Goal: Obtain resource: Download file/media

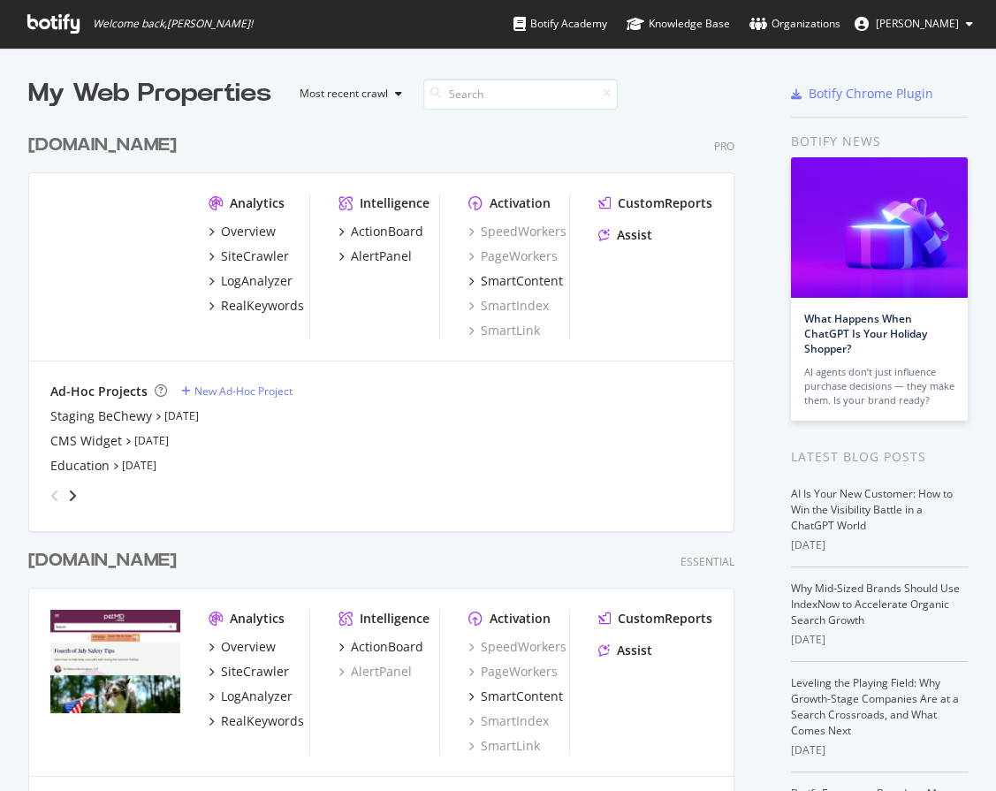
scroll to position [831, 720]
click at [250, 263] on div "SiteCrawler" at bounding box center [255, 256] width 68 height 18
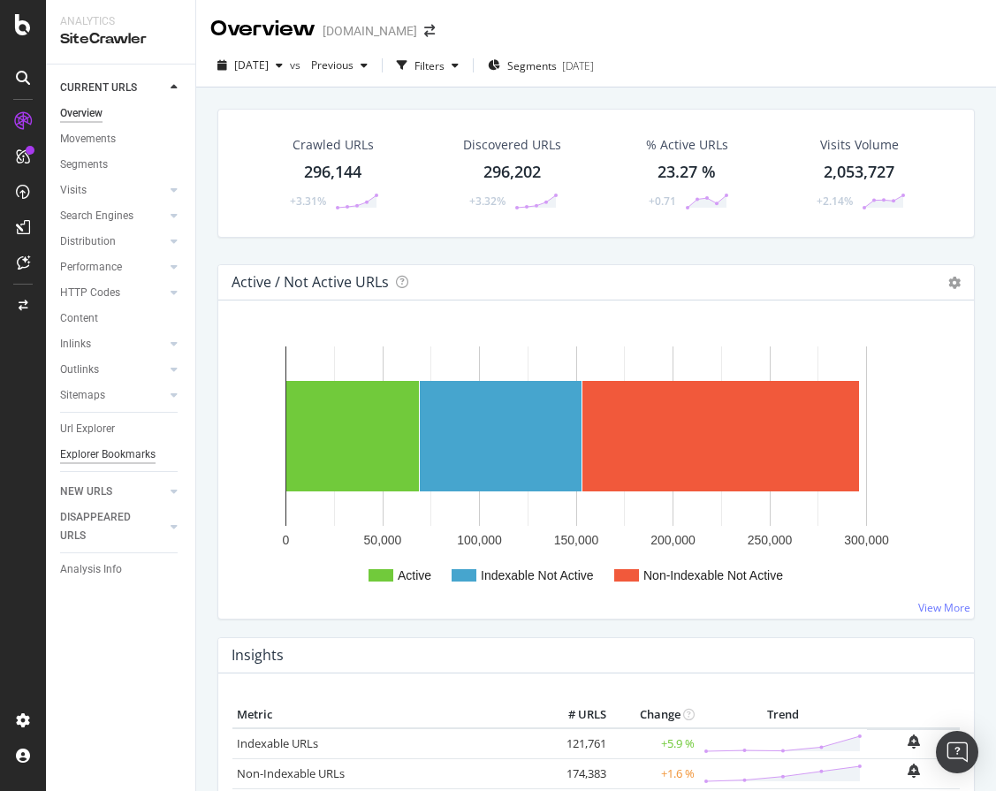
click at [114, 454] on div "Explorer Bookmarks" at bounding box center [107, 454] width 95 height 19
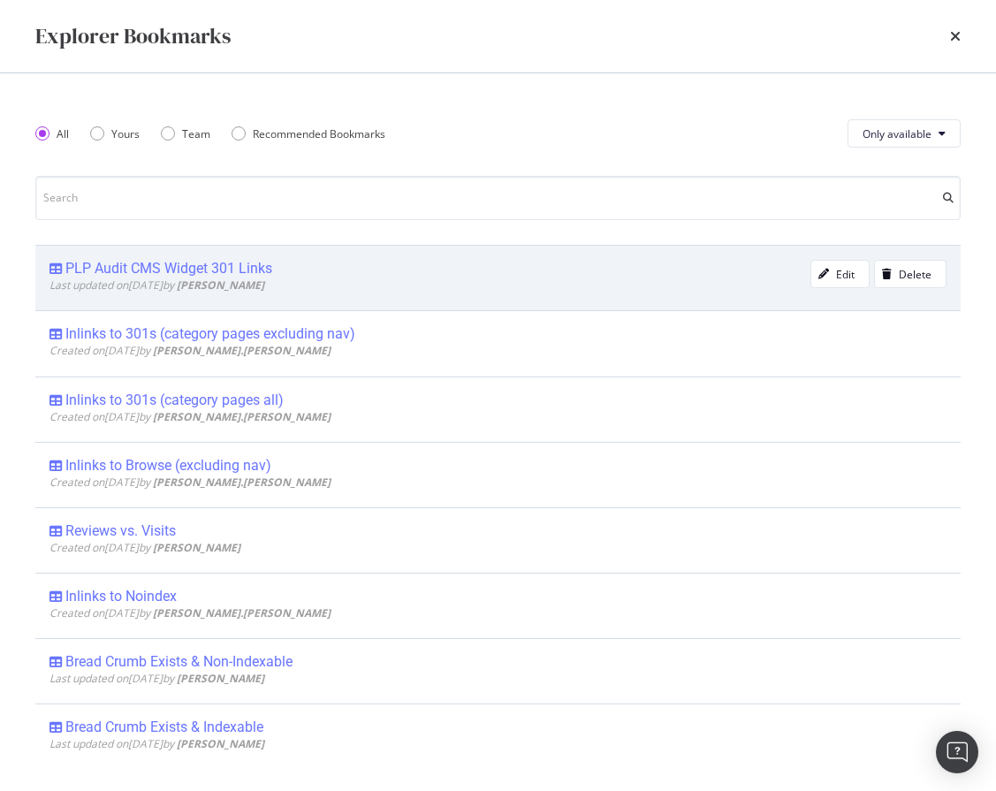
click at [244, 265] on div "PLP Audit CMS Widget 301 Links" at bounding box center [168, 269] width 207 height 18
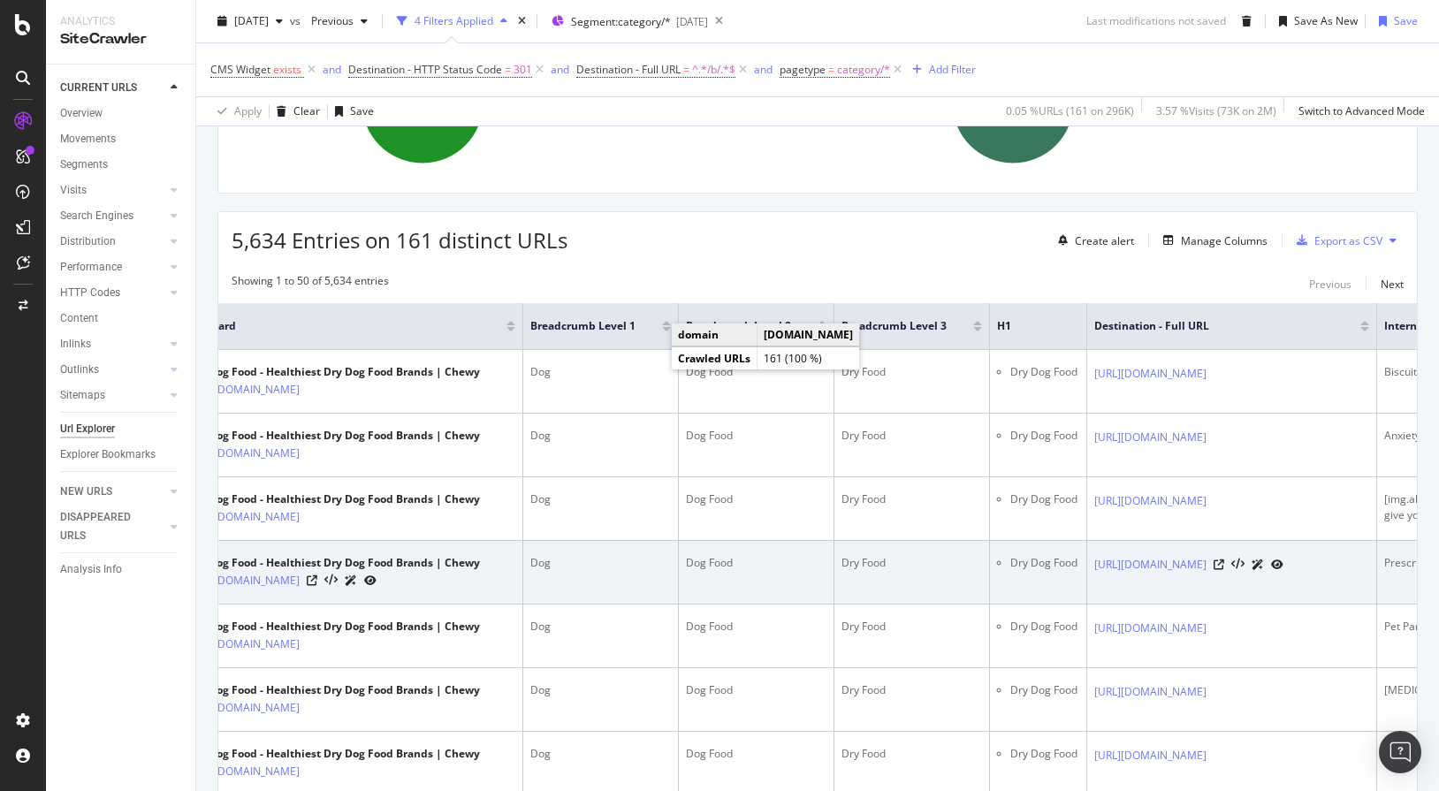
scroll to position [0, 39]
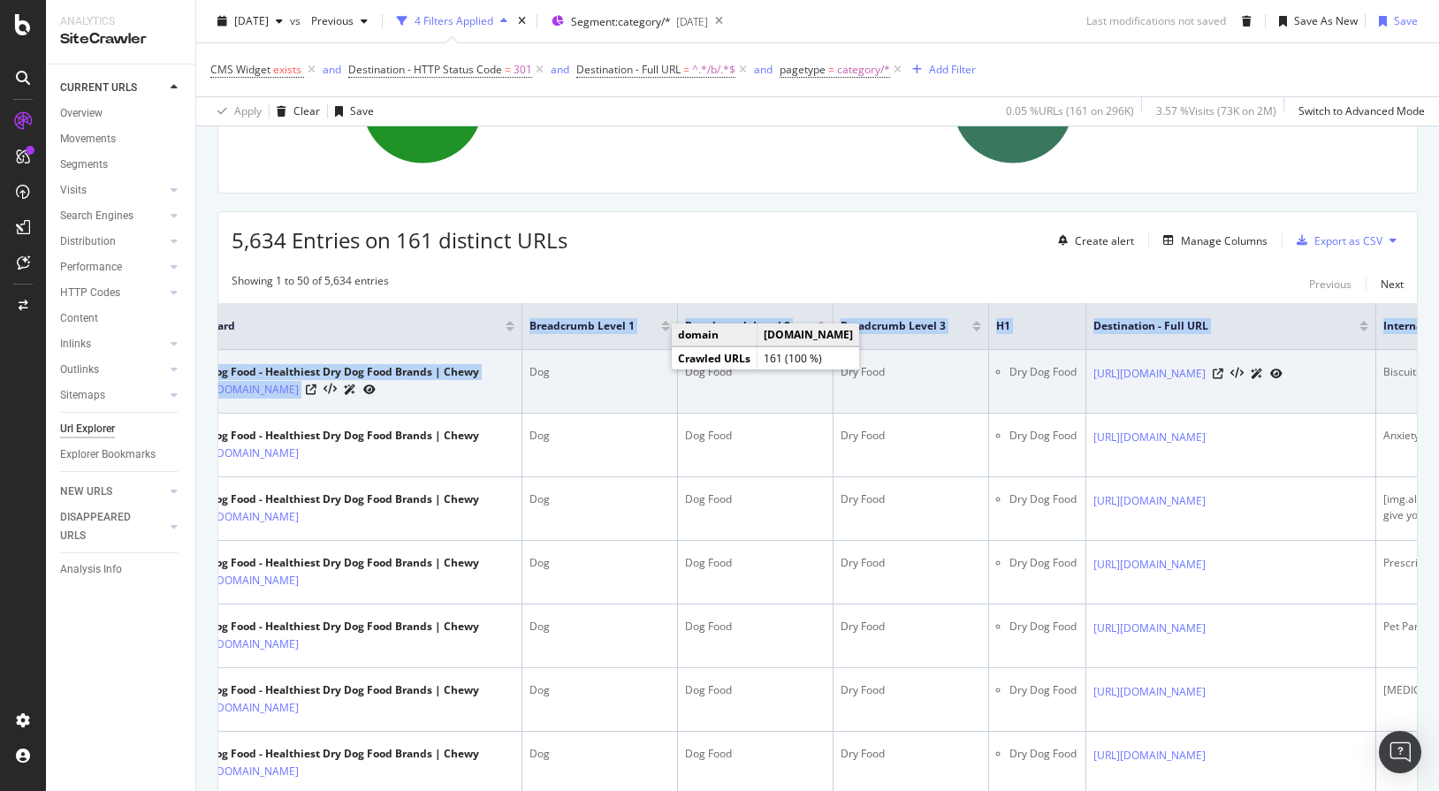
drag, startPoint x: 512, startPoint y: 329, endPoint x: 524, endPoint y: 368, distance: 40.8
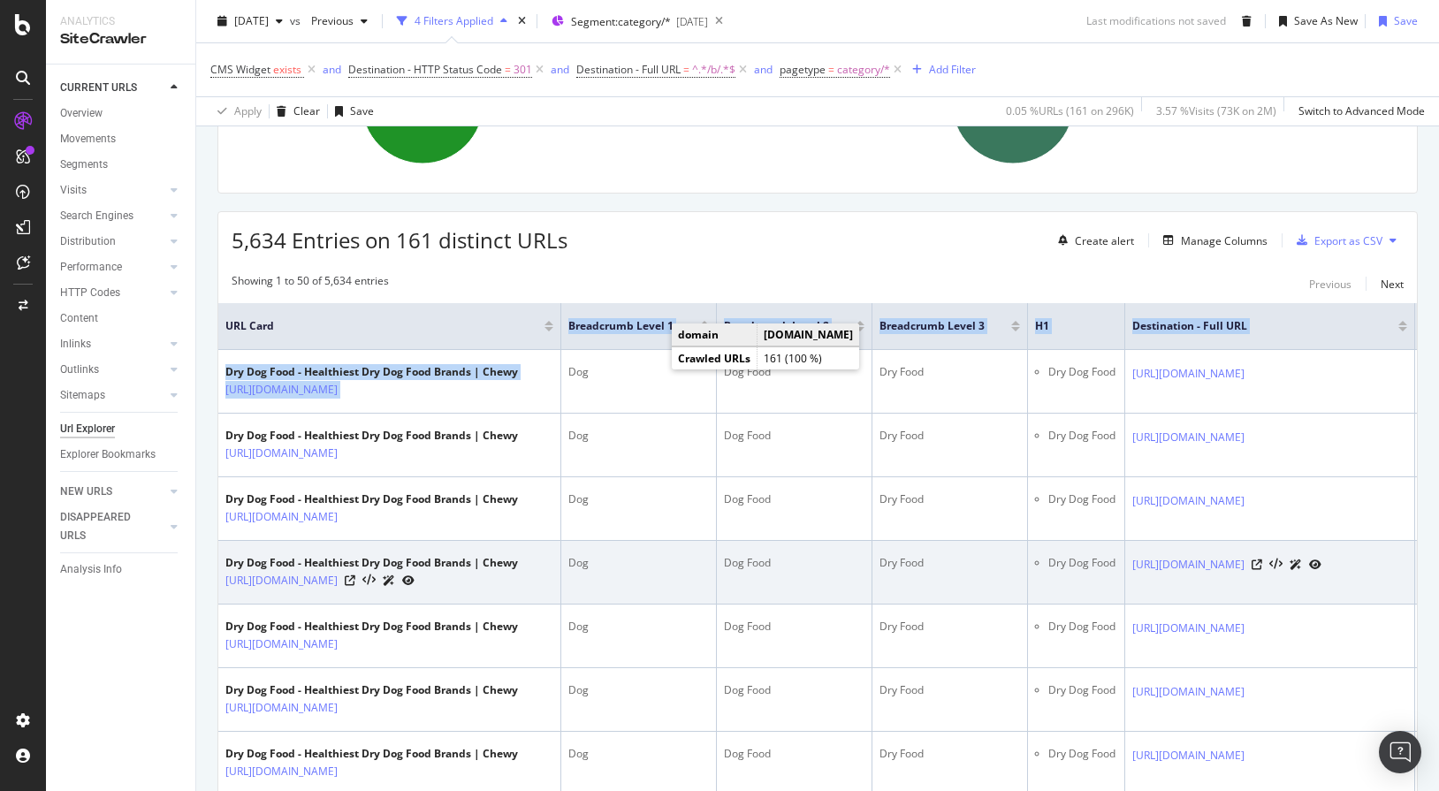
scroll to position [0, 0]
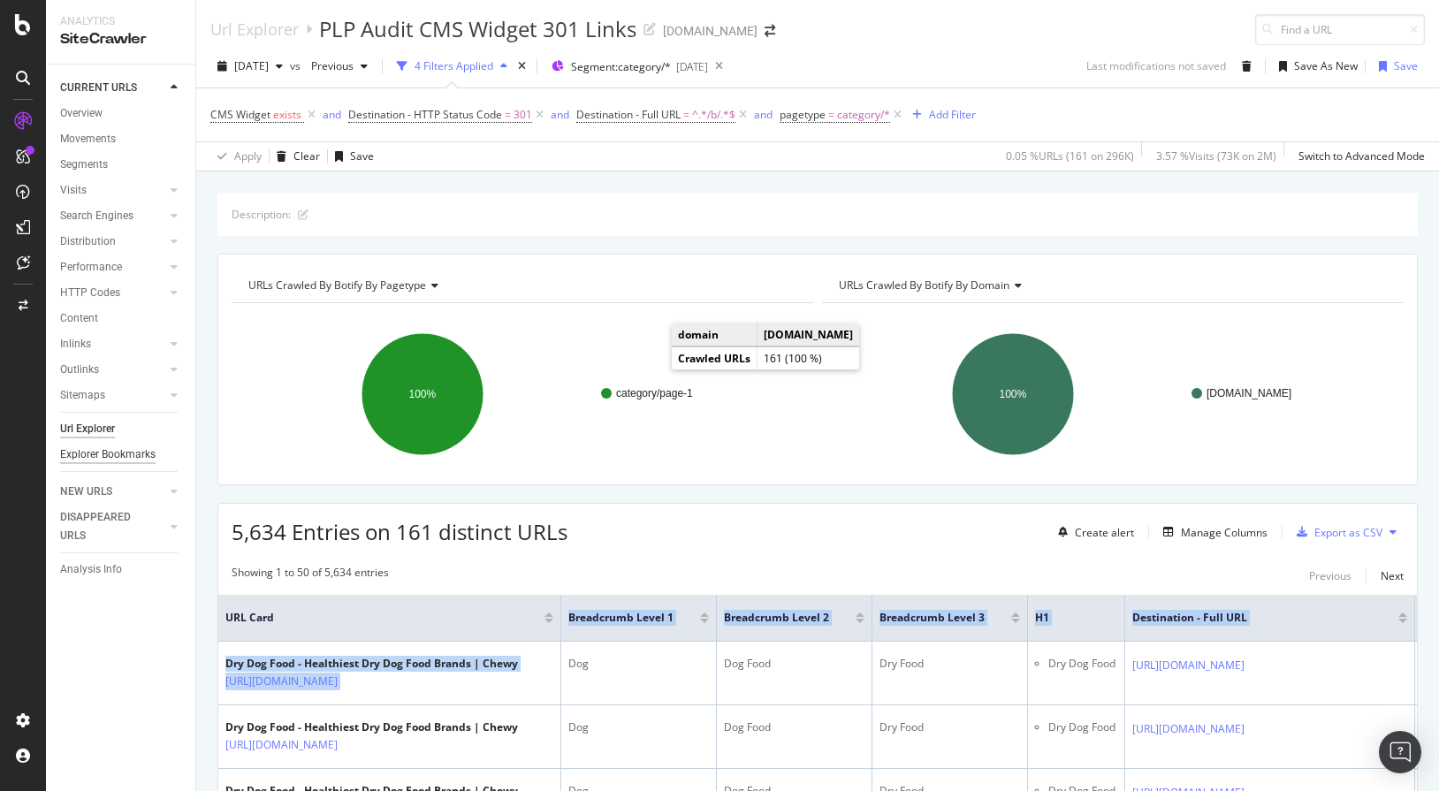
click at [105, 450] on div "Explorer Bookmarks" at bounding box center [107, 454] width 95 height 19
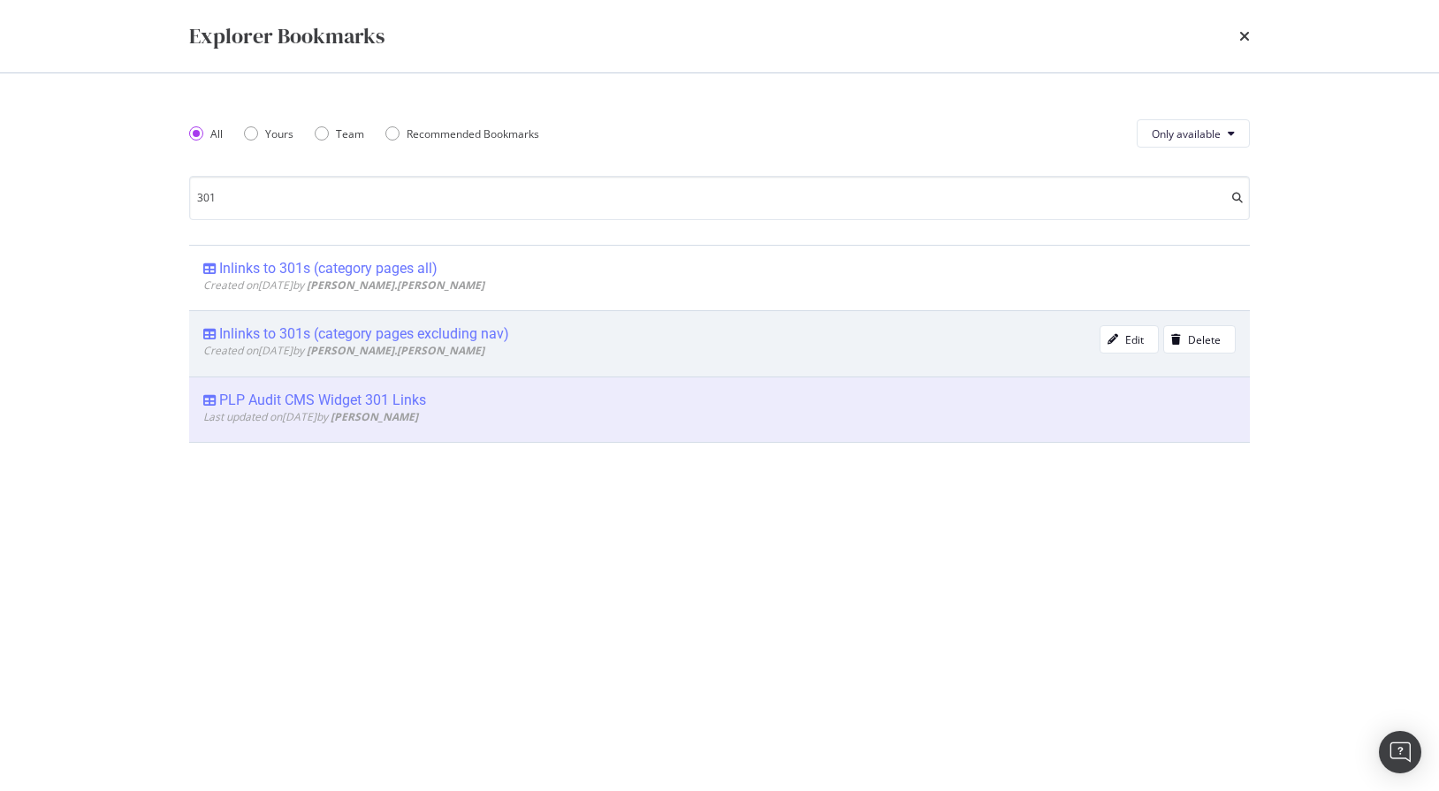
type input "301"
click at [568, 345] on div "Created on [DATE] by [PERSON_NAME].[PERSON_NAME]" at bounding box center [651, 350] width 896 height 15
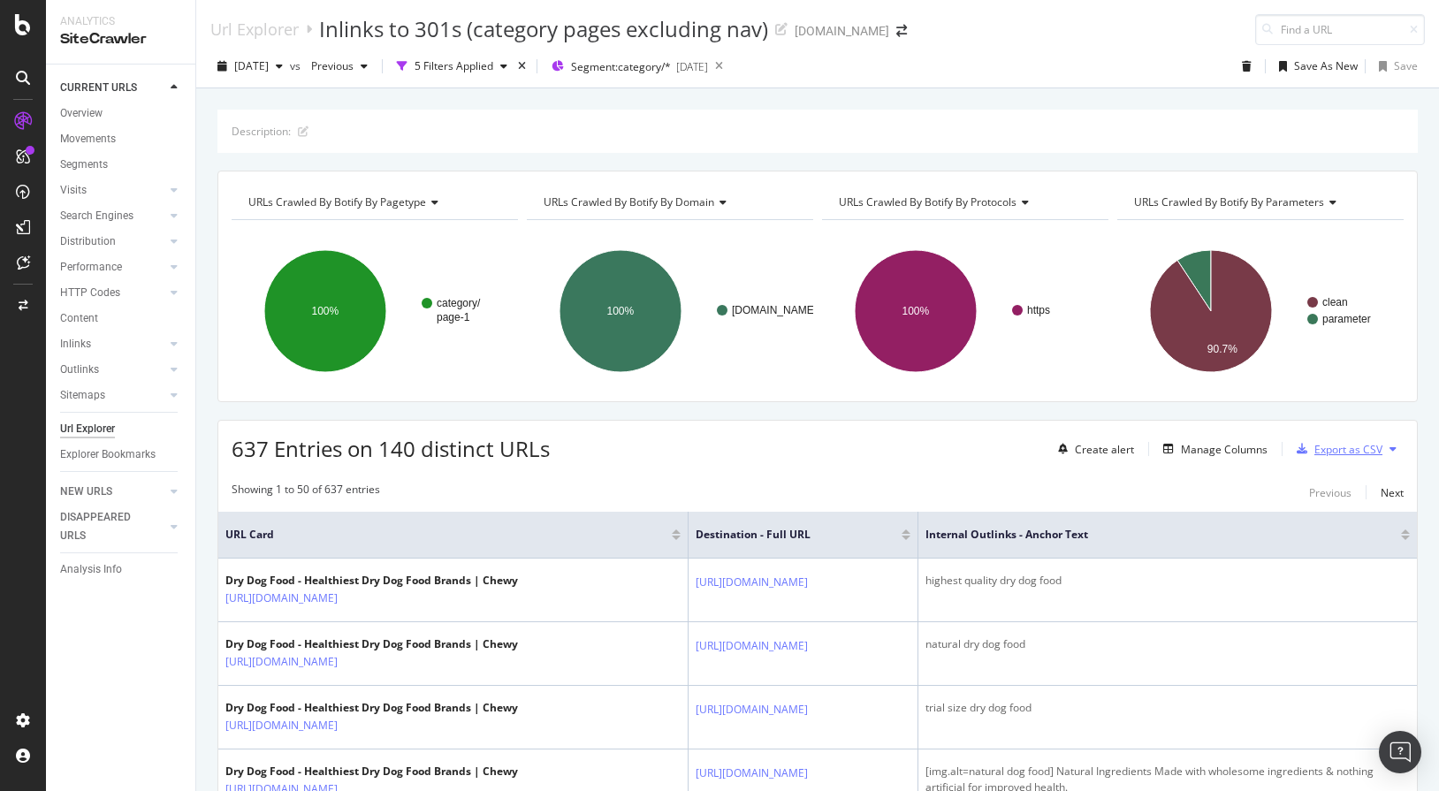
click at [995, 445] on div "Export as CSV" at bounding box center [1348, 449] width 68 height 15
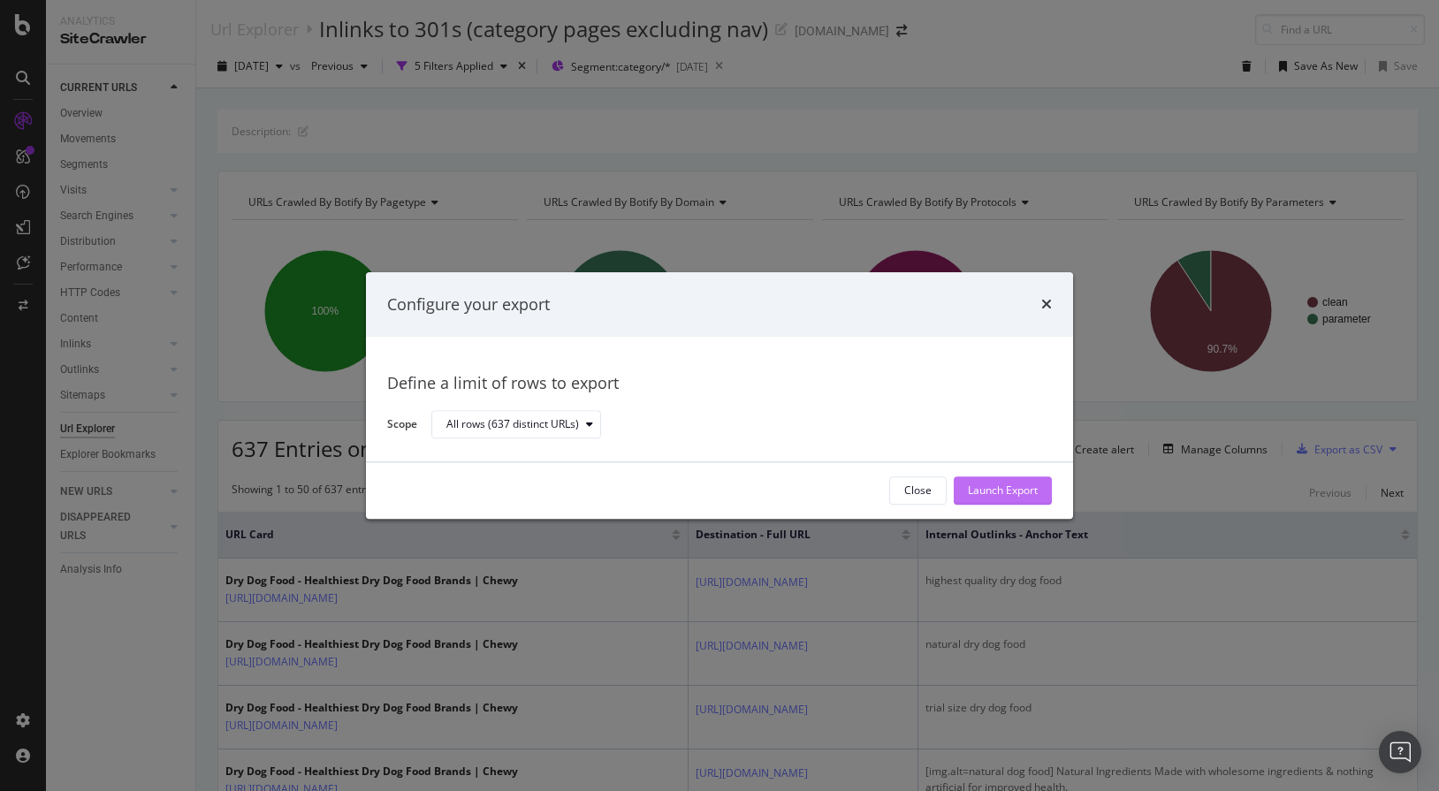
click at [995, 483] on div "Launch Export" at bounding box center [1003, 490] width 70 height 15
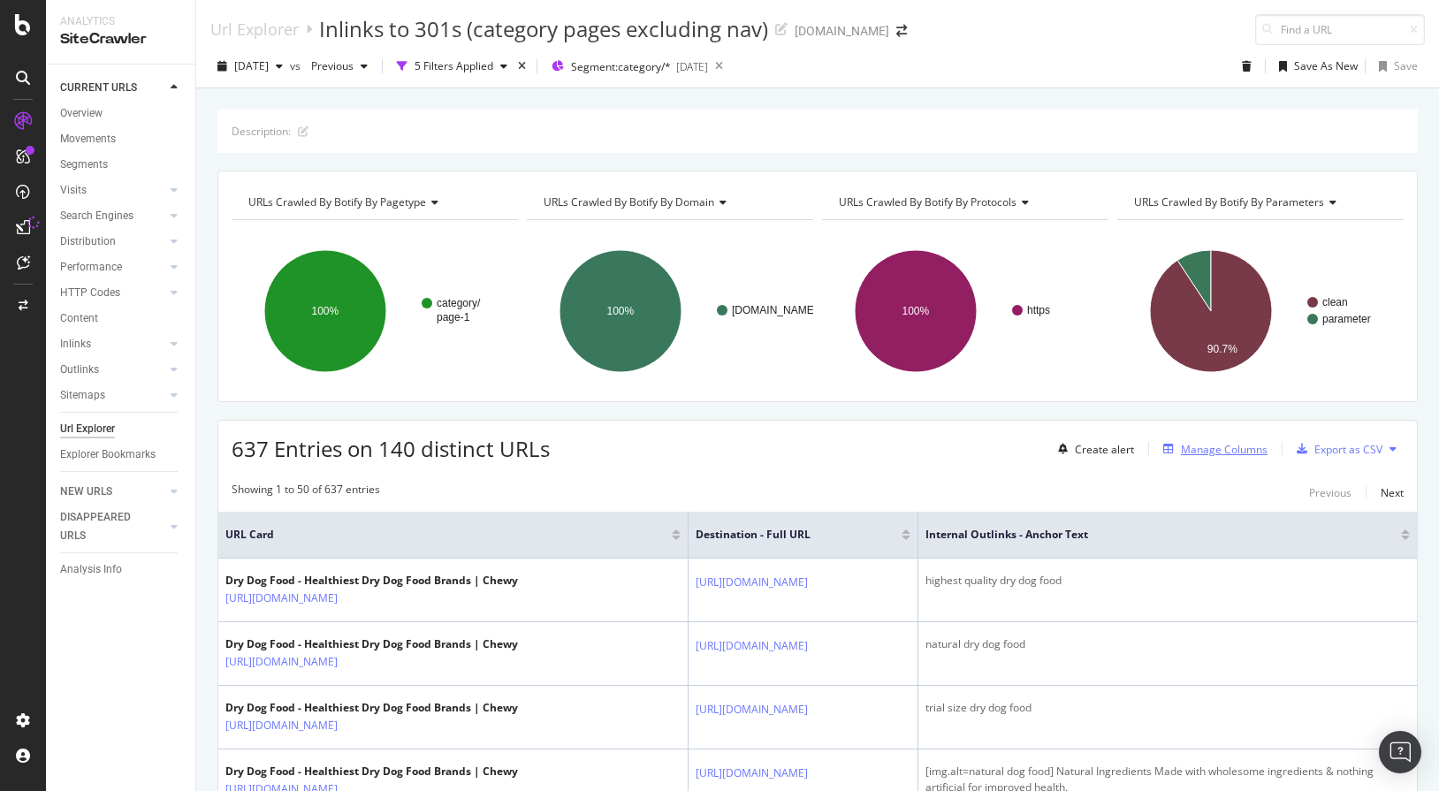
click at [995, 454] on div "Manage Columns" at bounding box center [1224, 449] width 87 height 15
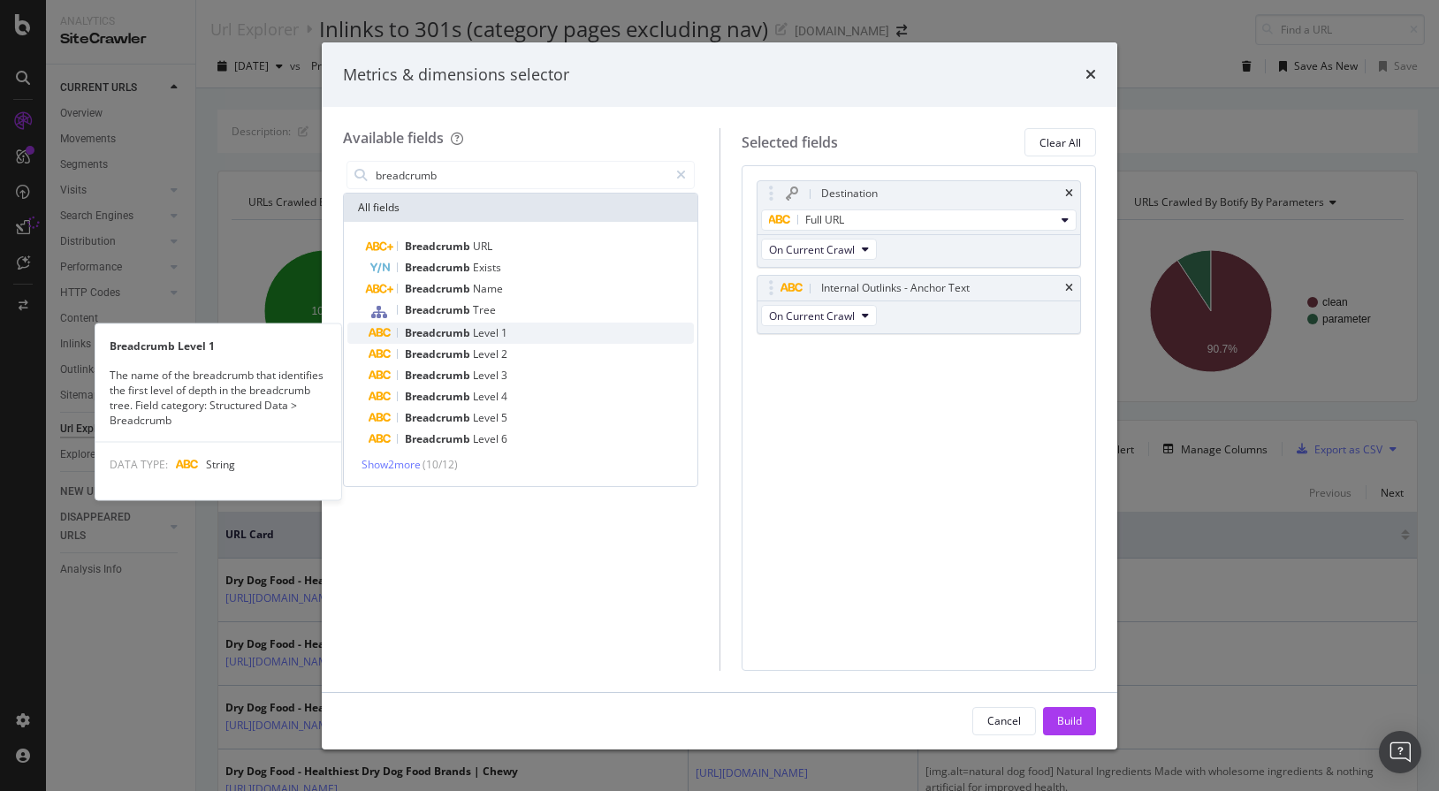
type input "breadcrumb"
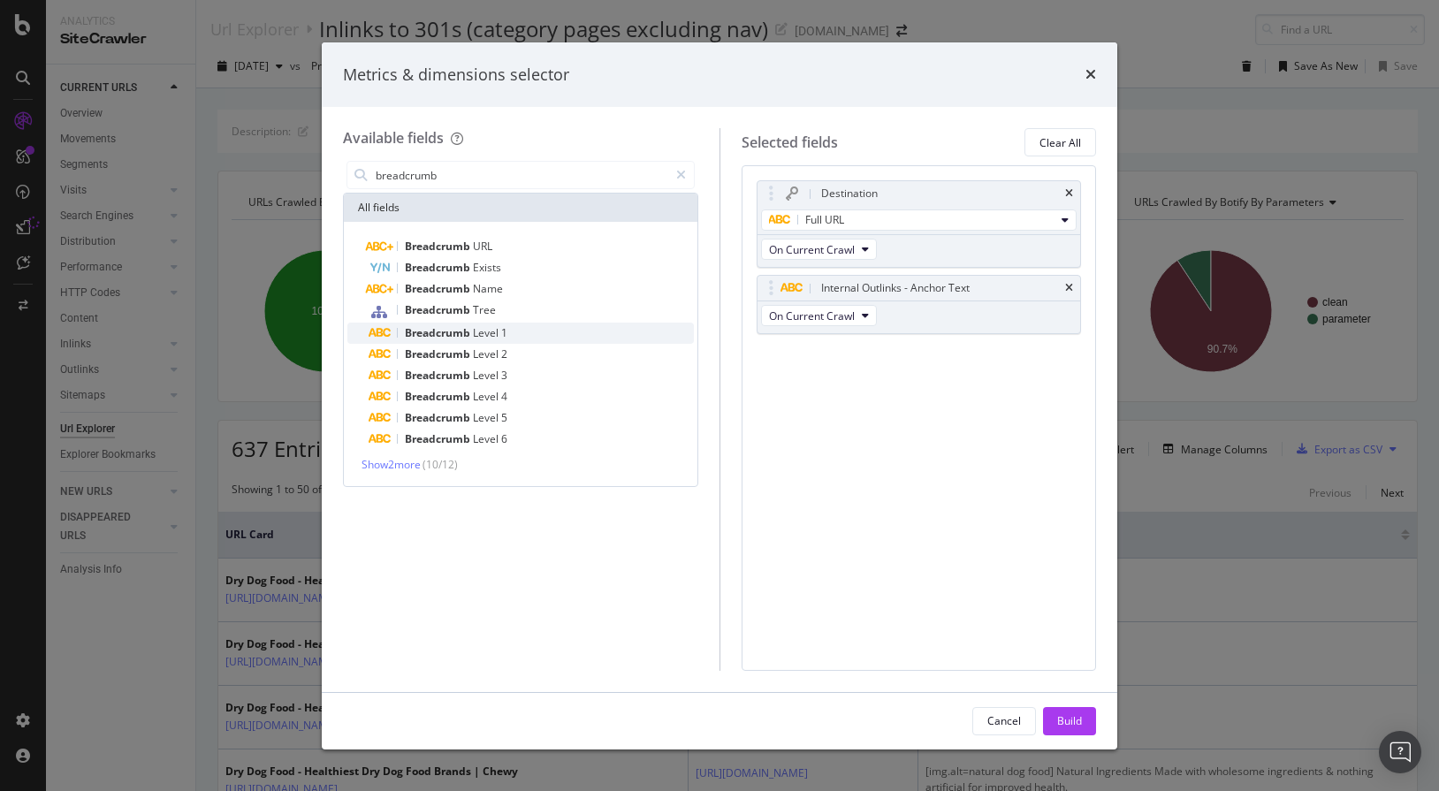
click at [516, 340] on div "Breadcrumb Level 1" at bounding box center [531, 333] width 325 height 21
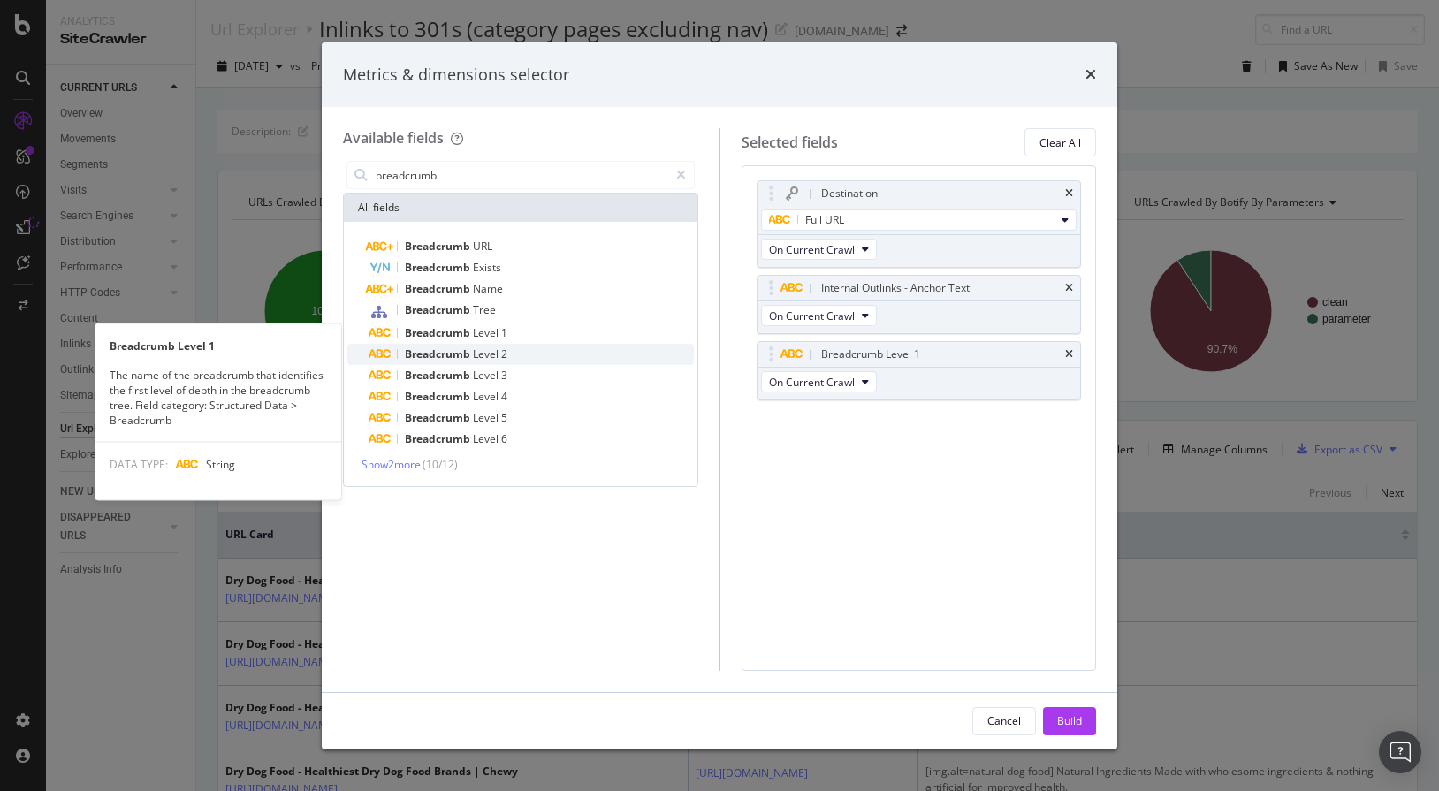
click at [515, 354] on div "Breadcrumb Level 2" at bounding box center [531, 354] width 325 height 21
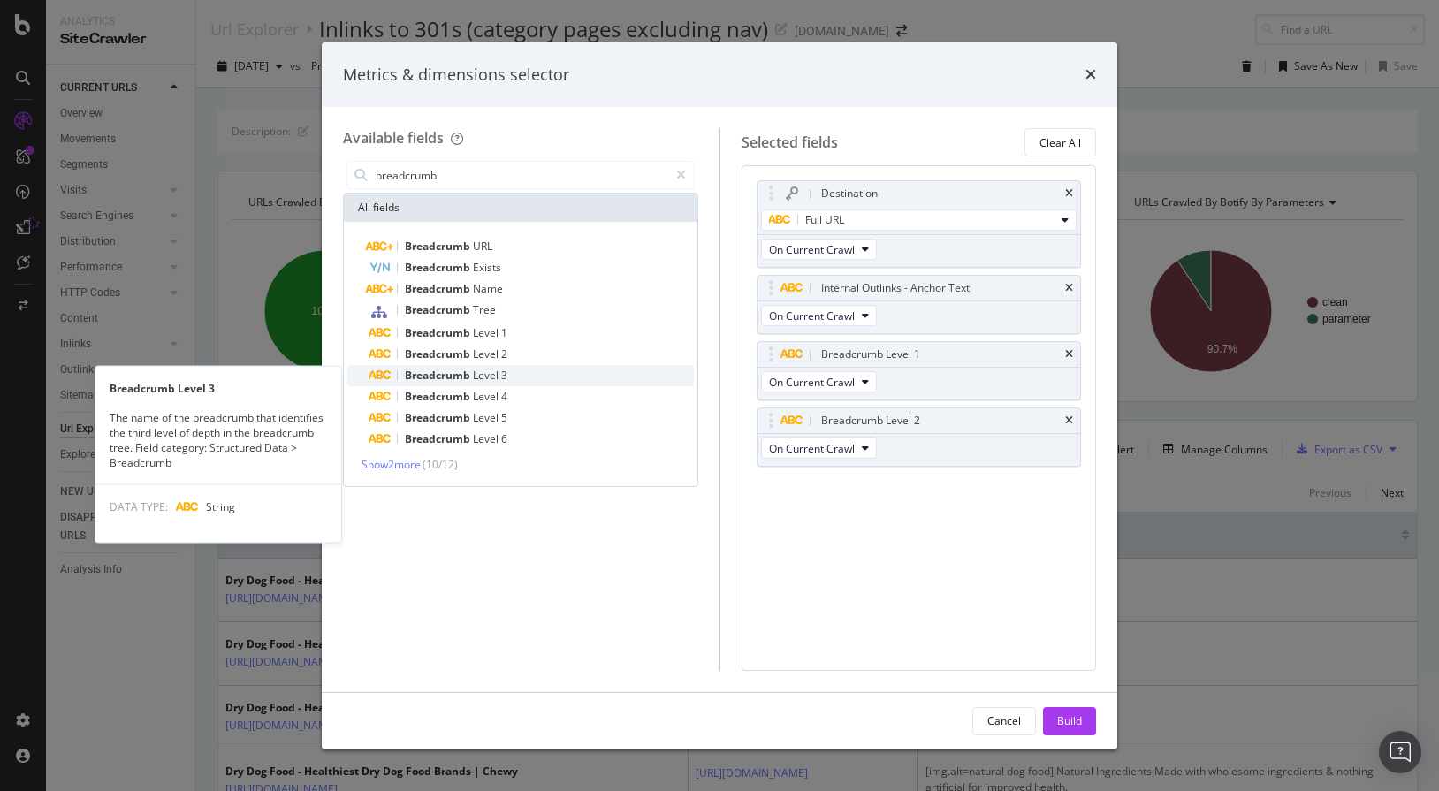
click at [515, 370] on div "Breadcrumb Level 3" at bounding box center [531, 375] width 325 height 21
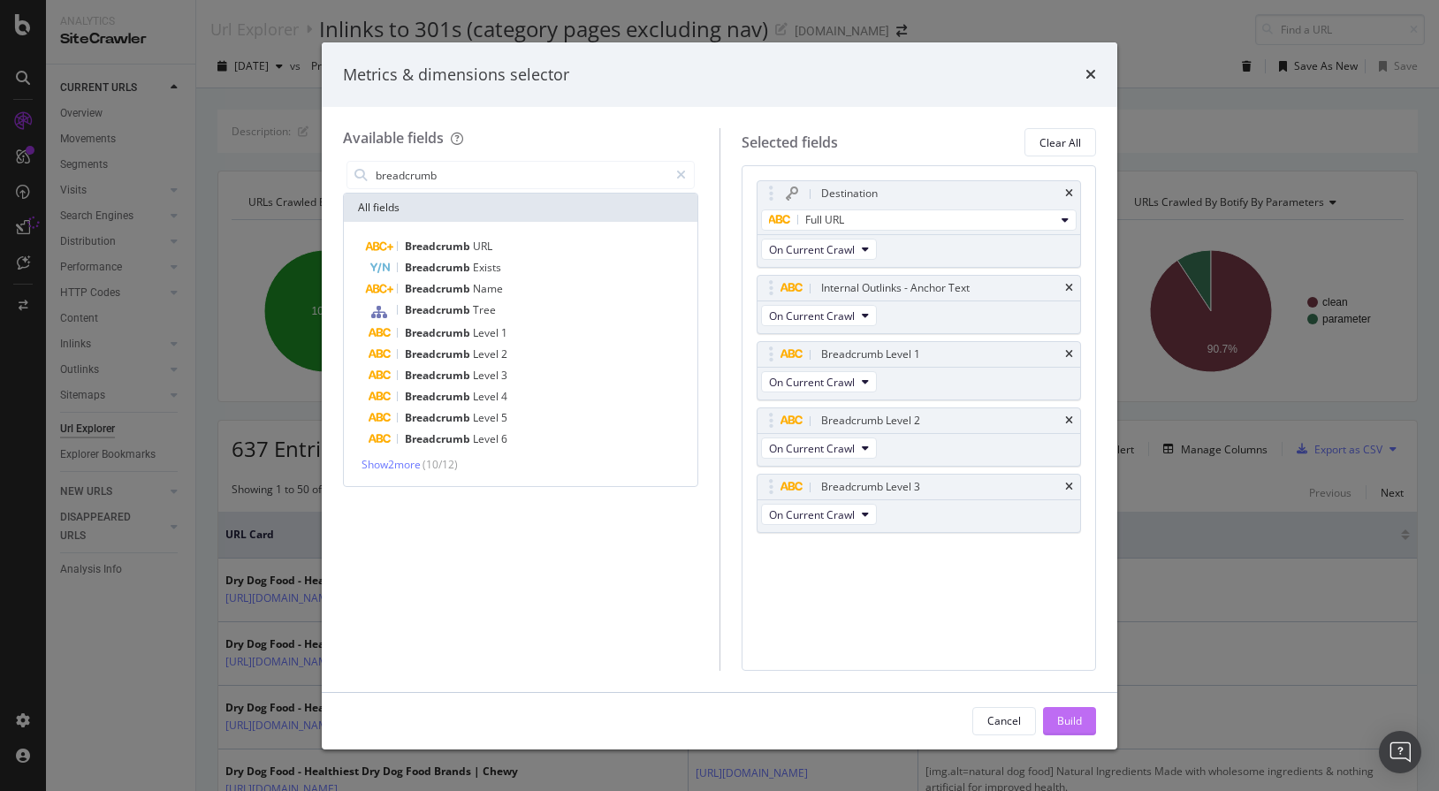
click at [995, 721] on div "Build" at bounding box center [1069, 720] width 25 height 15
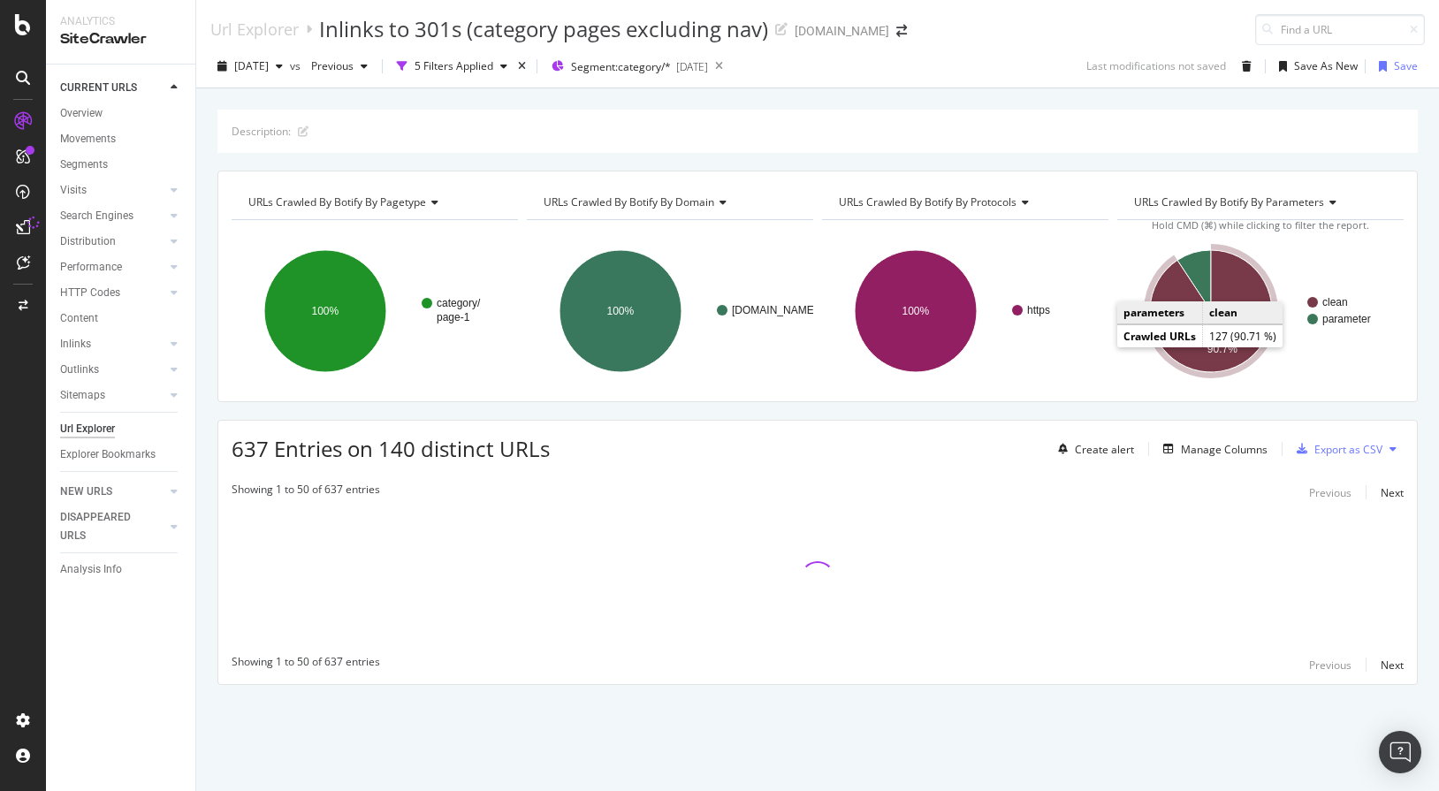
click at [995, 278] on icon "A chart." at bounding box center [1211, 311] width 122 height 122
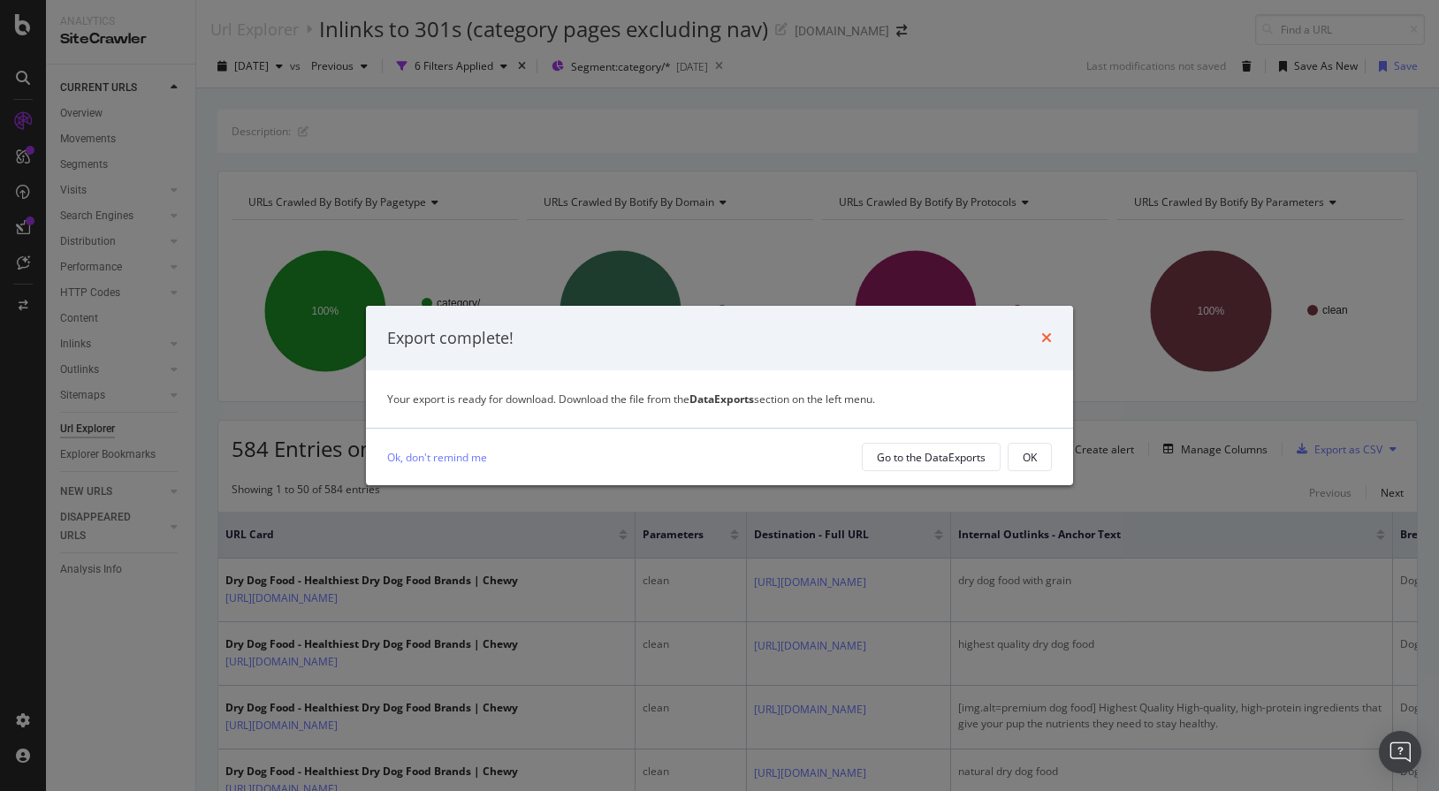
click at [995, 339] on icon "times" at bounding box center [1046, 338] width 11 height 14
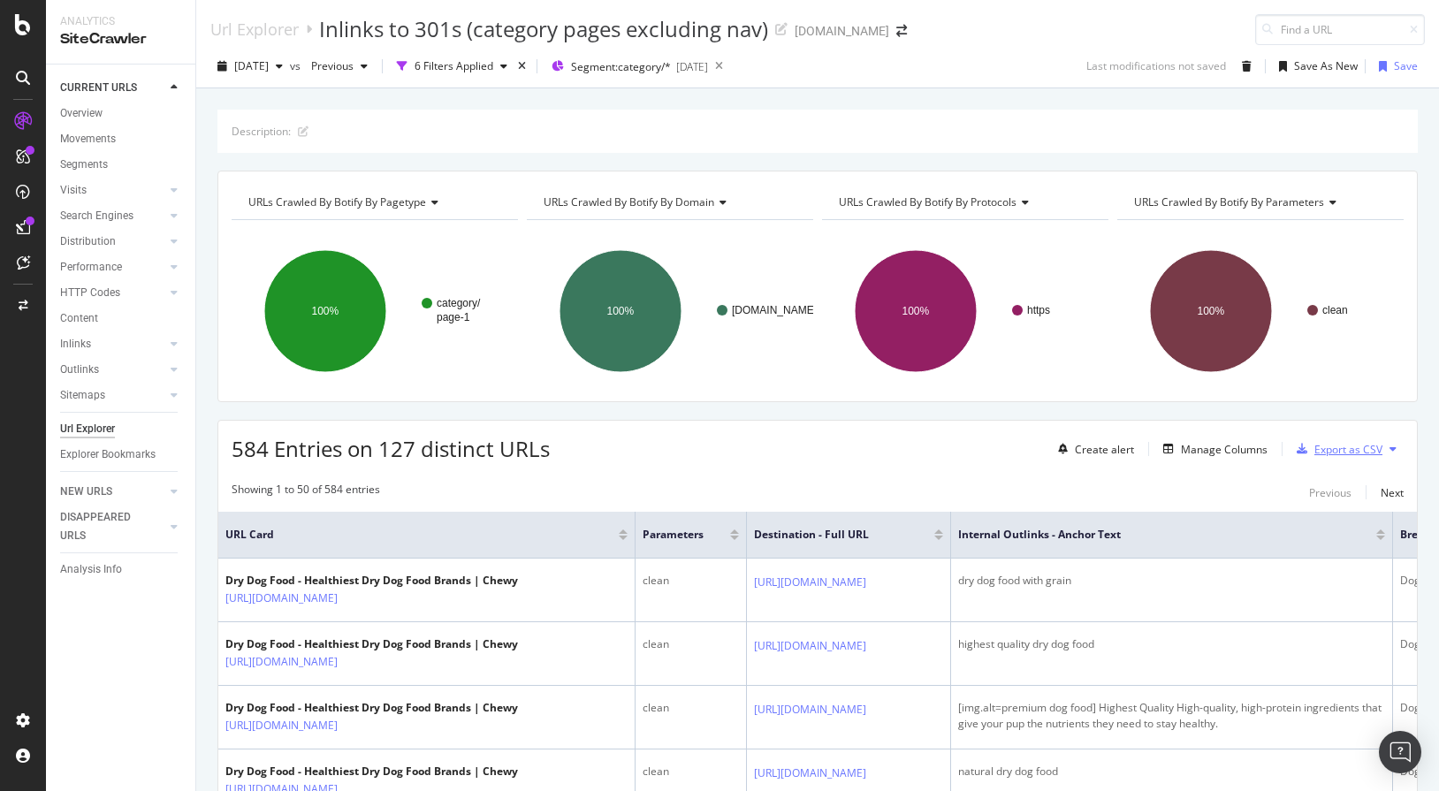
click at [995, 451] on div "Export as CSV" at bounding box center [1348, 449] width 68 height 15
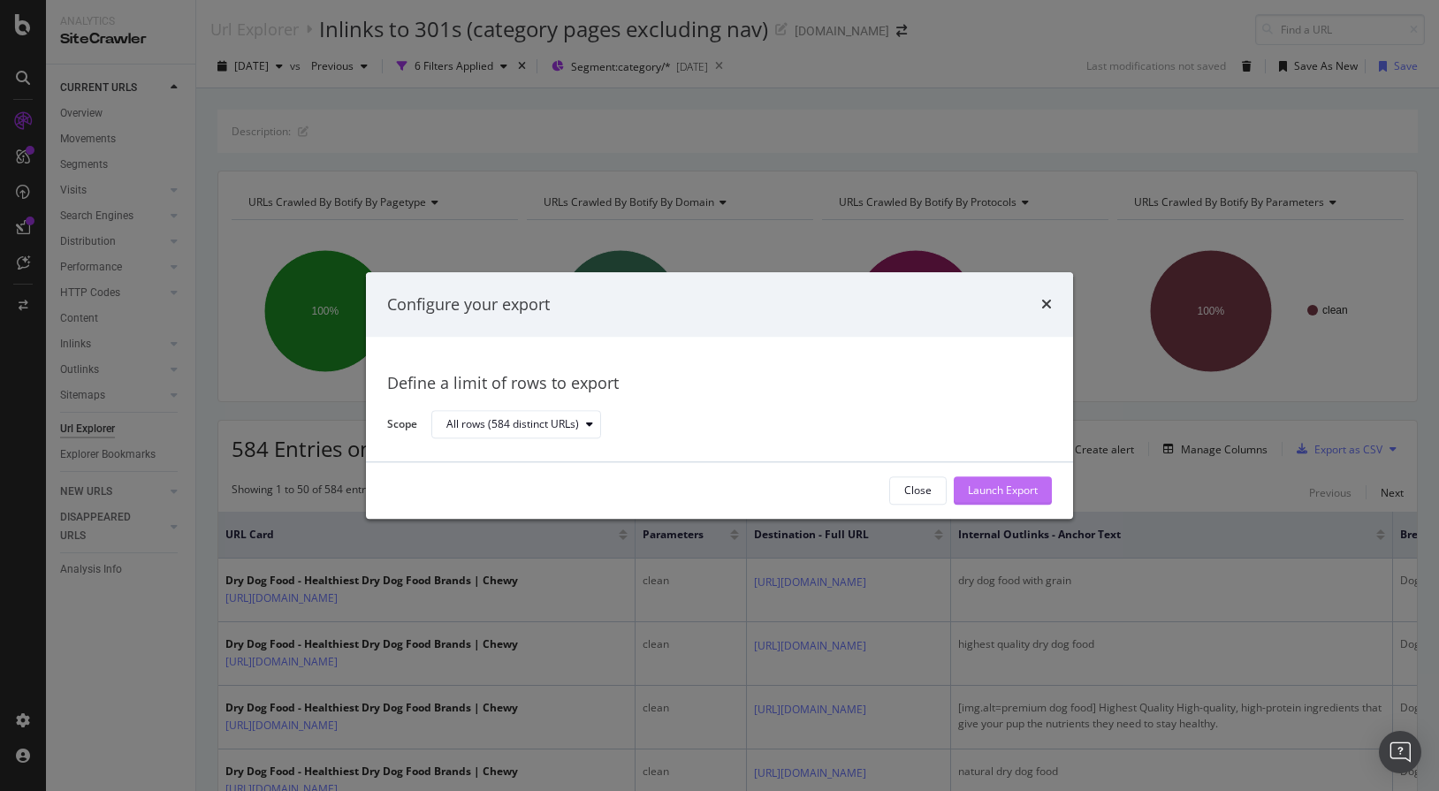
click at [990, 491] on div "Launch Export" at bounding box center [1003, 490] width 70 height 15
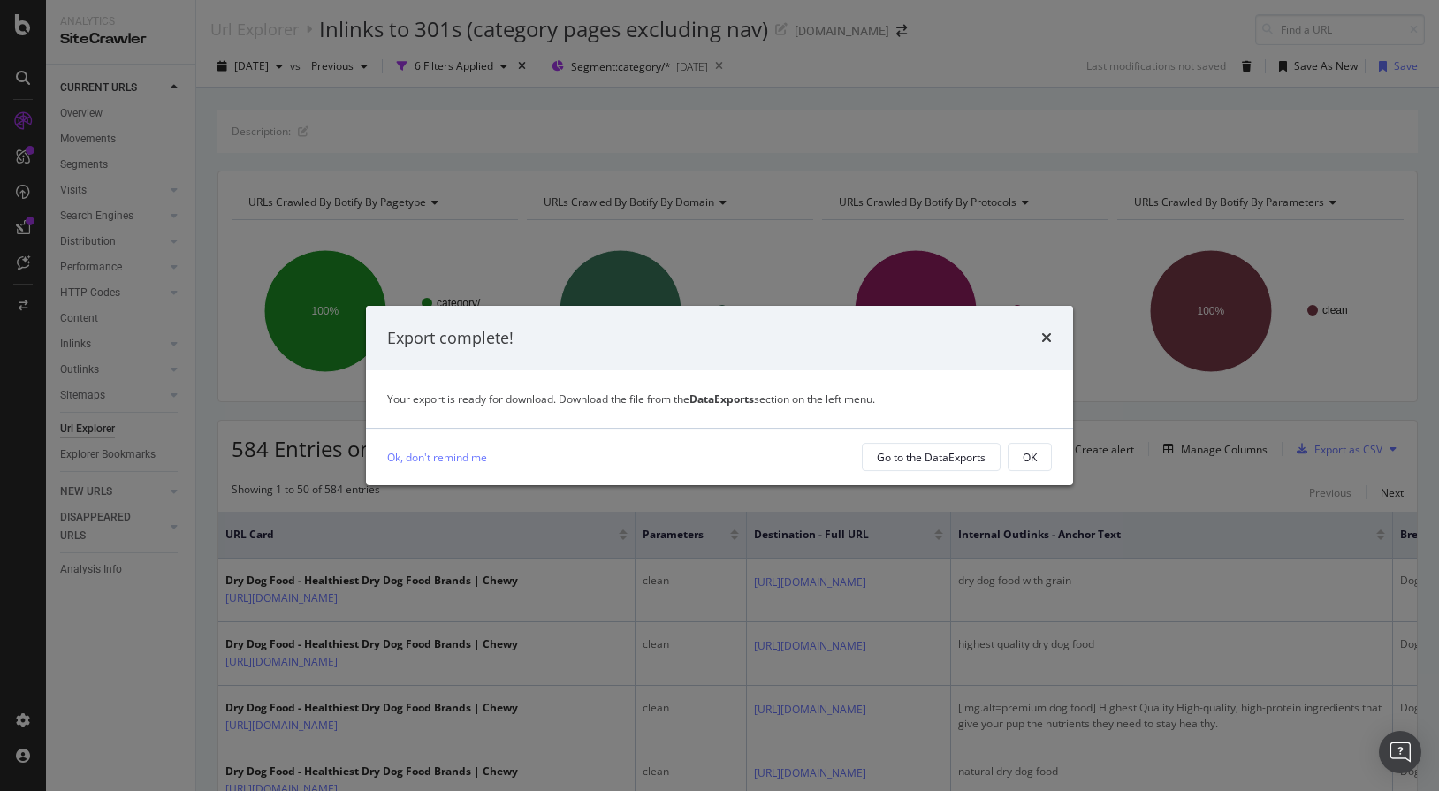
click at [958, 435] on div "Ok, don't remind me Go to the DataExports OK" at bounding box center [719, 457] width 707 height 57
click at [955, 448] on div "Go to the DataExports" at bounding box center [931, 457] width 109 height 25
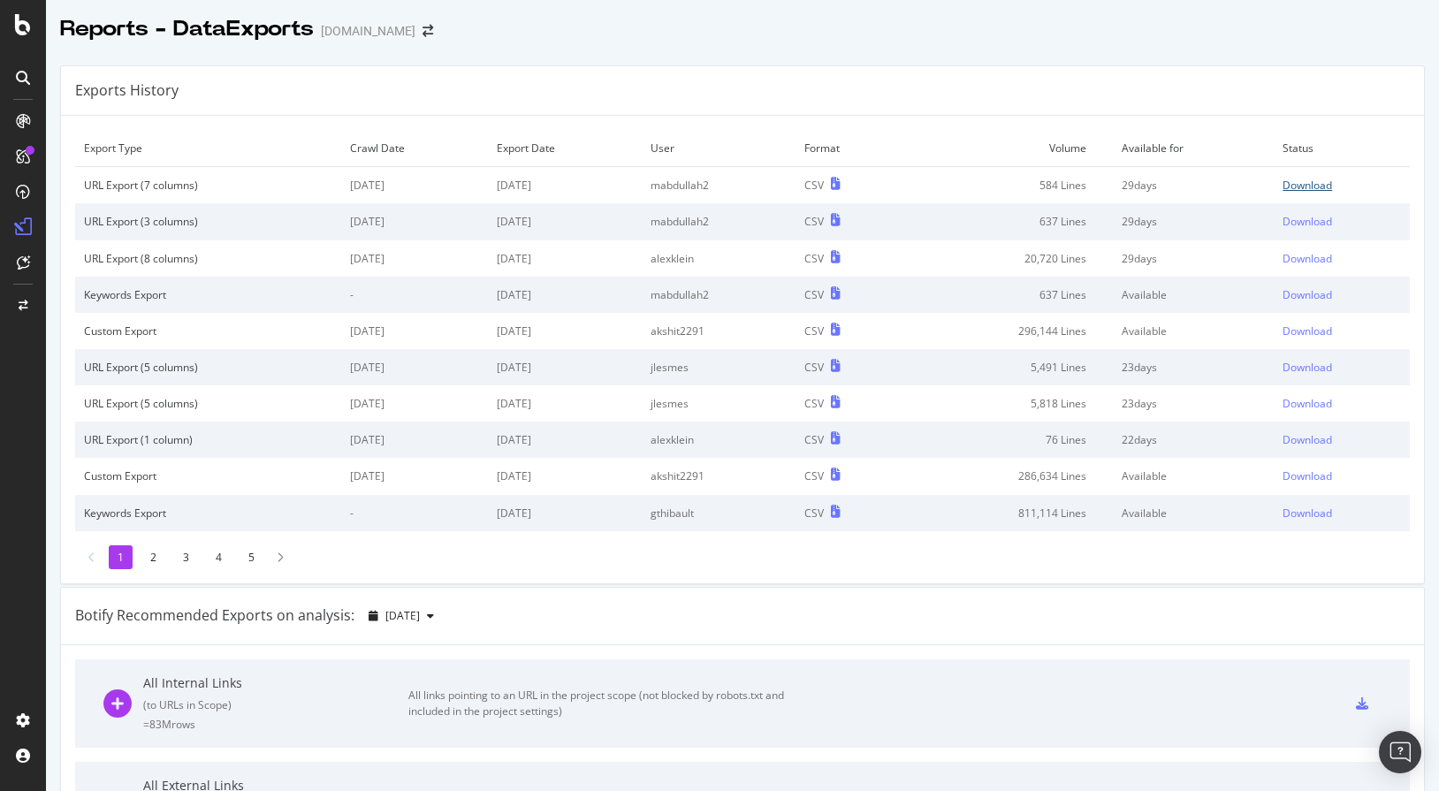
click at [995, 181] on div "Download" at bounding box center [1307, 185] width 49 height 15
